Goal: Task Accomplishment & Management: Complete application form

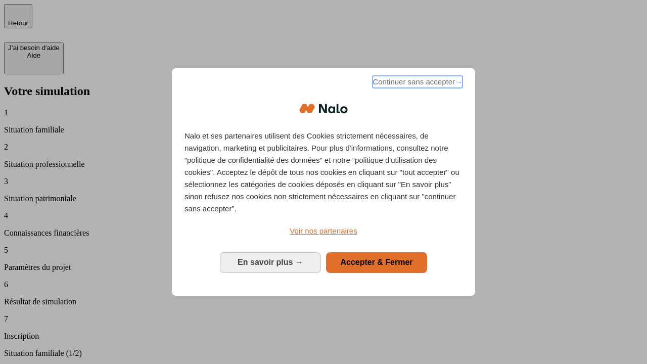
click at [416, 83] on span "Continuer sans accepter →" at bounding box center [417, 82] width 90 height 12
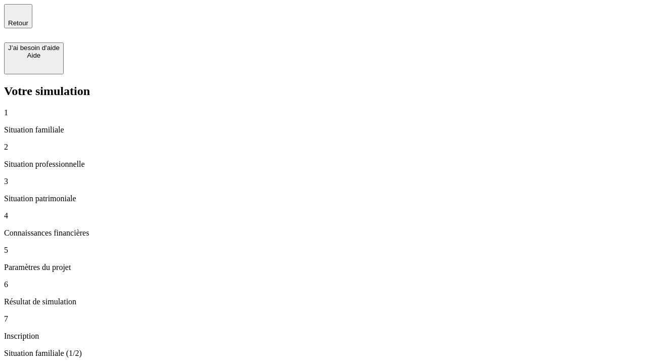
type input "30 000"
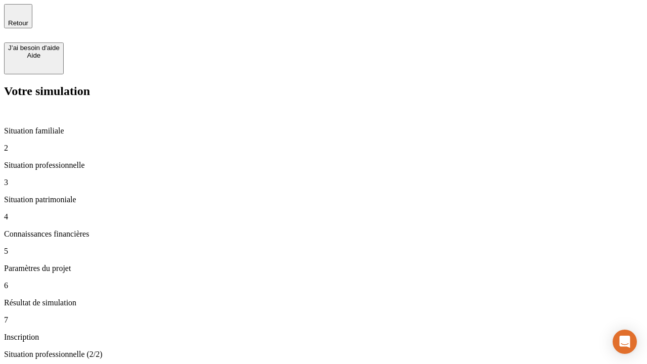
type input "0"
type input "1 000"
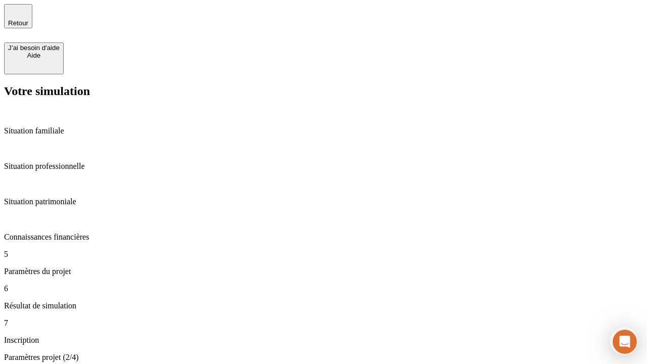
type input "40"
type input "64"
type input "200 000"
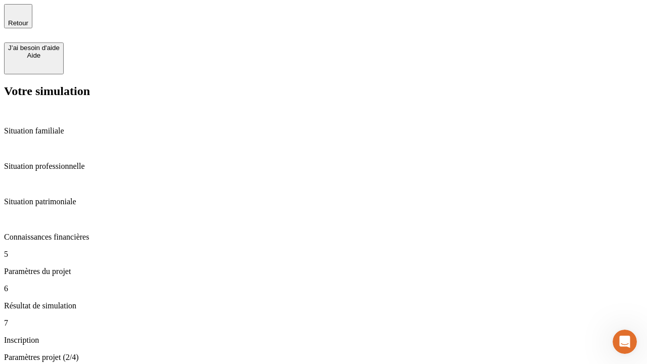
type input "640"
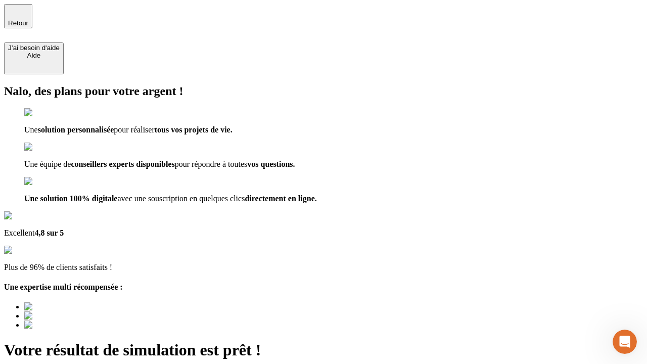
type input "[EMAIL_ADDRESS][DOMAIN_NAME]"
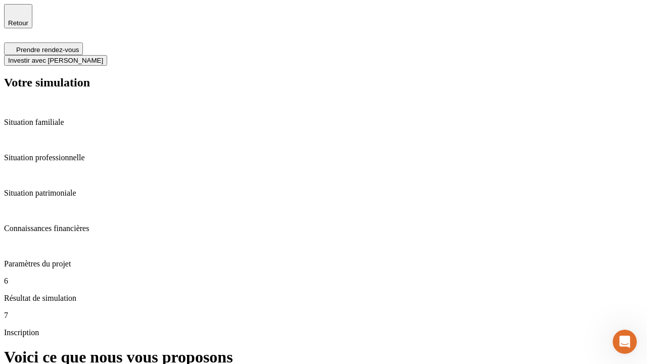
click at [103, 57] on span "Investir avec [PERSON_NAME]" at bounding box center [55, 61] width 95 height 8
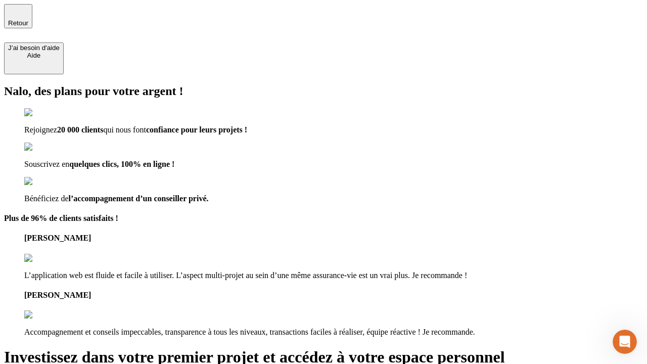
type input "[EMAIL_ADDRESS][DOMAIN_NAME]"
